Goal: Task Accomplishment & Management: Complete application form

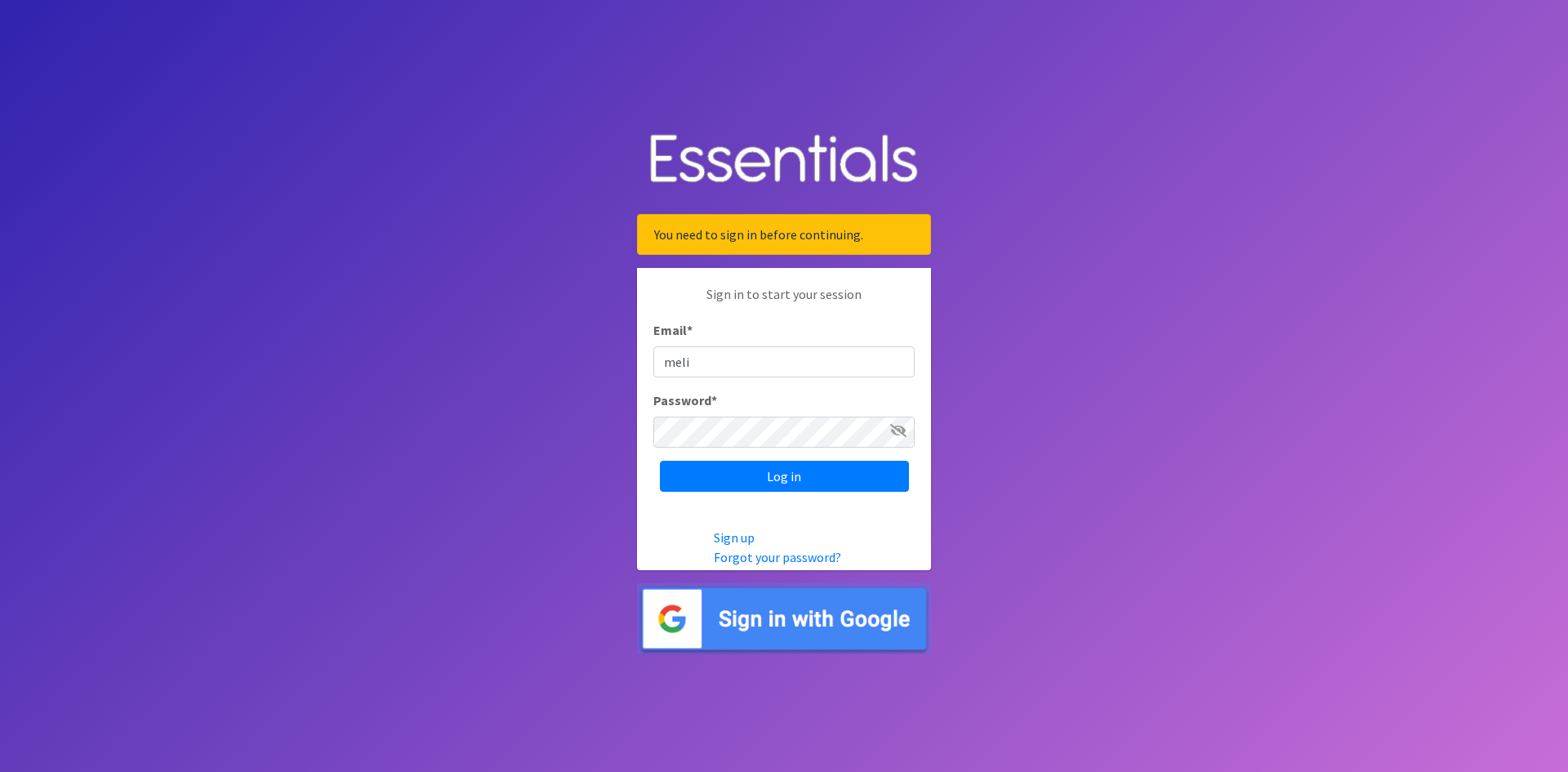
type input "[PERSON_NAME][EMAIL_ADDRESS][PERSON_NAME][DOMAIN_NAME]"
click at [804, 481] on input "Log in" at bounding box center [784, 476] width 249 height 31
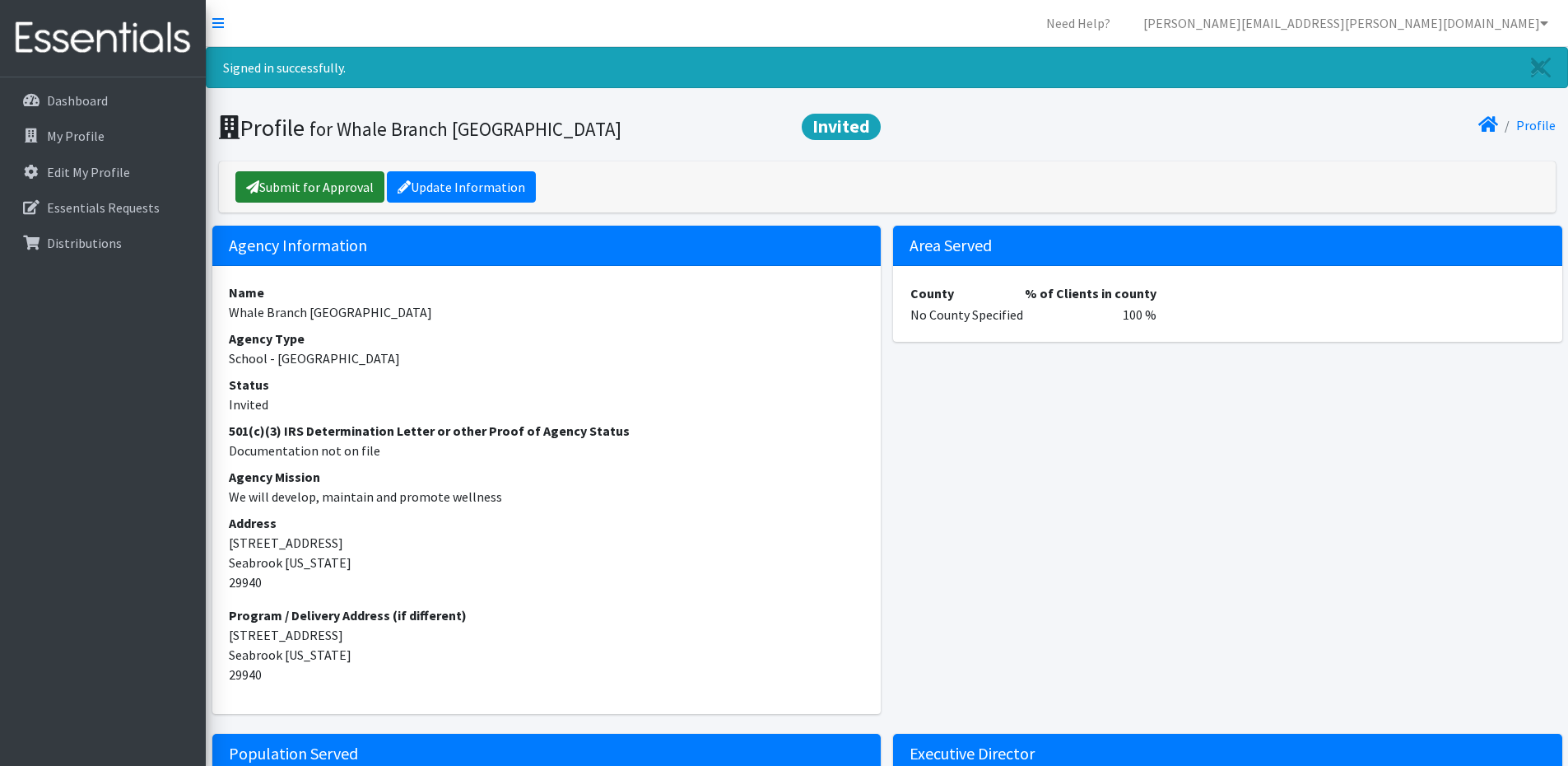
click at [303, 190] on link "Submit for Approval" at bounding box center [309, 186] width 149 height 32
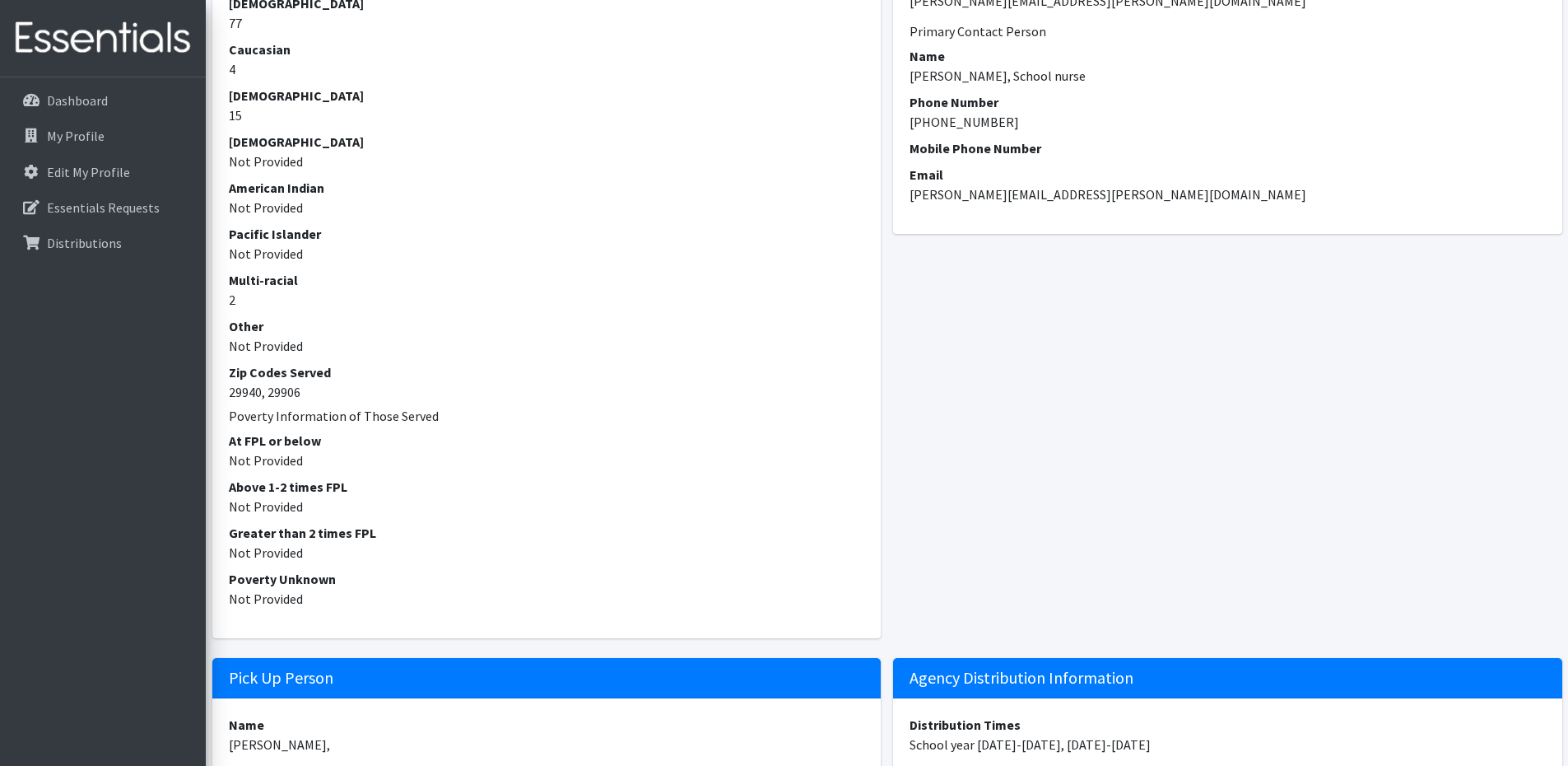
scroll to position [829, 0]
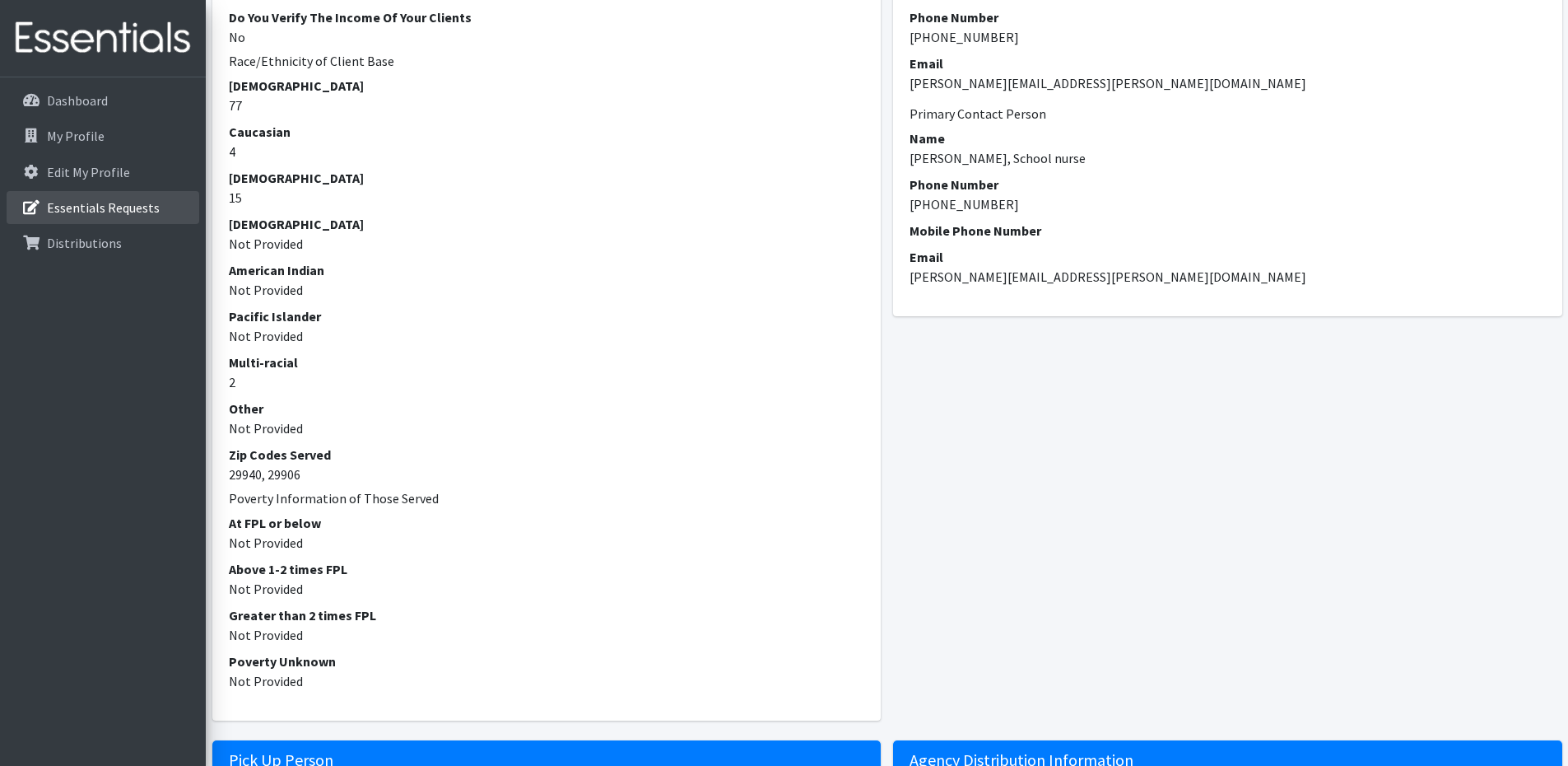
click at [81, 213] on p "Essentials Requests" at bounding box center [103, 207] width 113 height 16
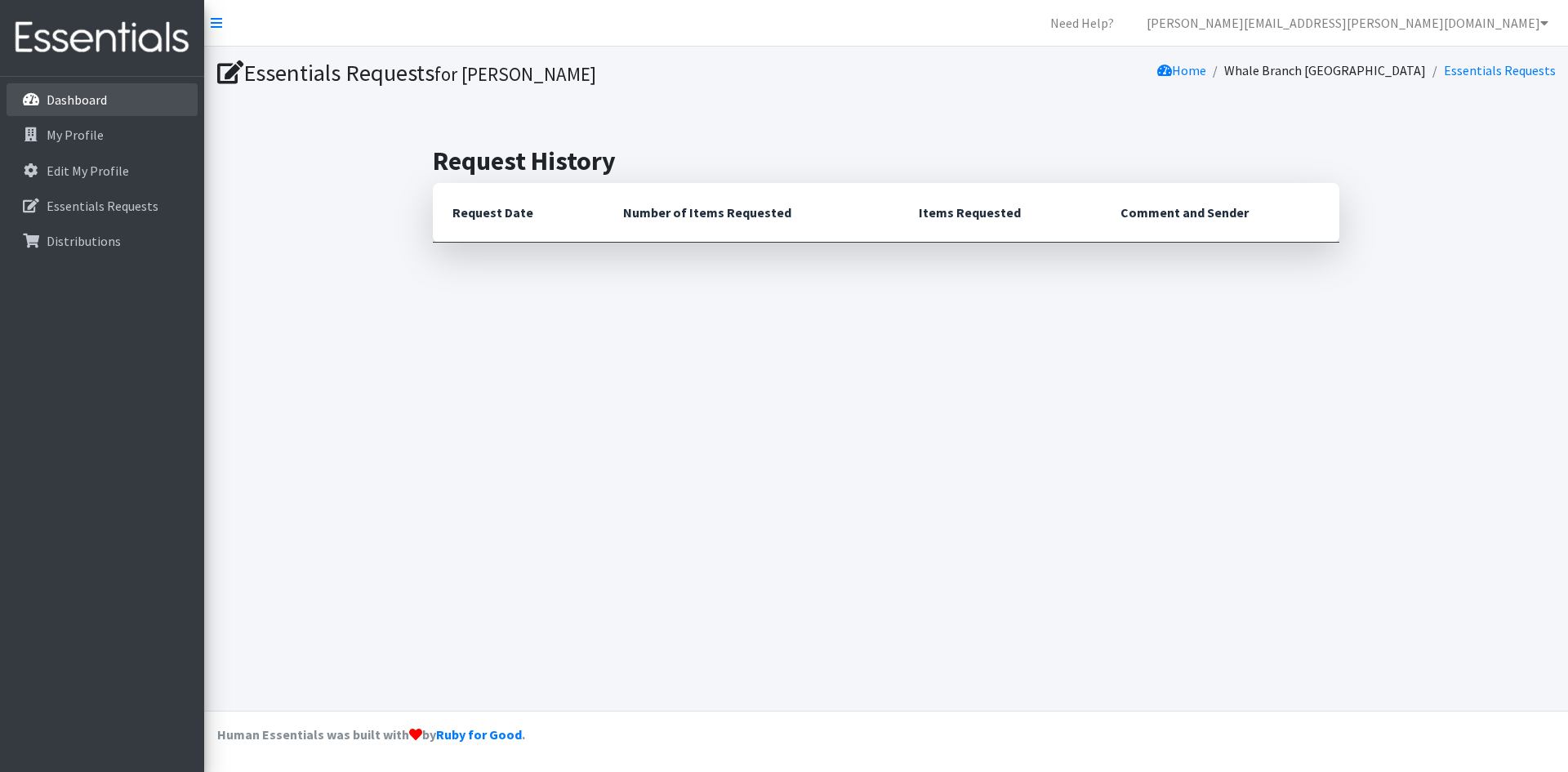
click at [59, 97] on p "Dashboard" at bounding box center [76, 99] width 60 height 16
